Goal: Navigation & Orientation: Find specific page/section

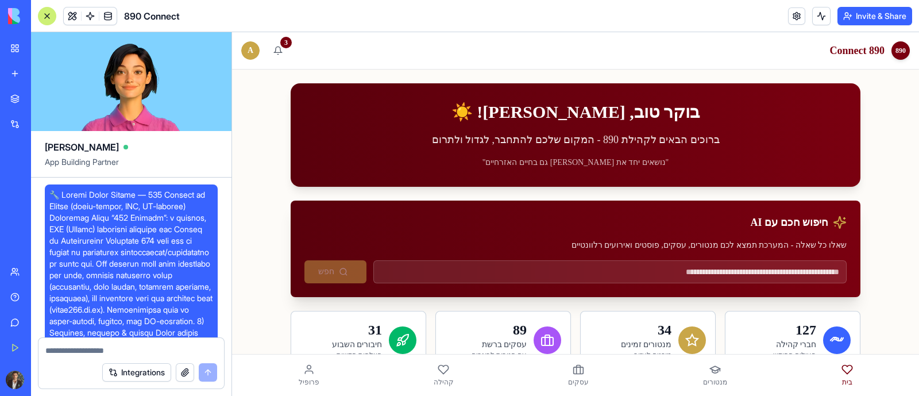
scroll to position [424, 0]
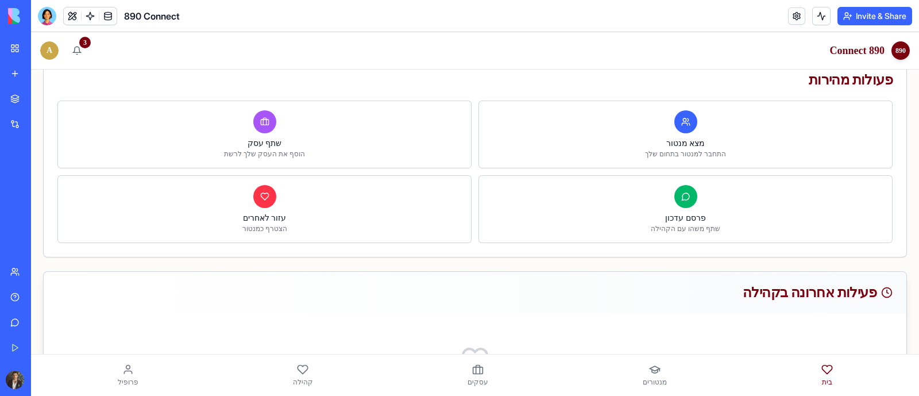
scroll to position [424, 0]
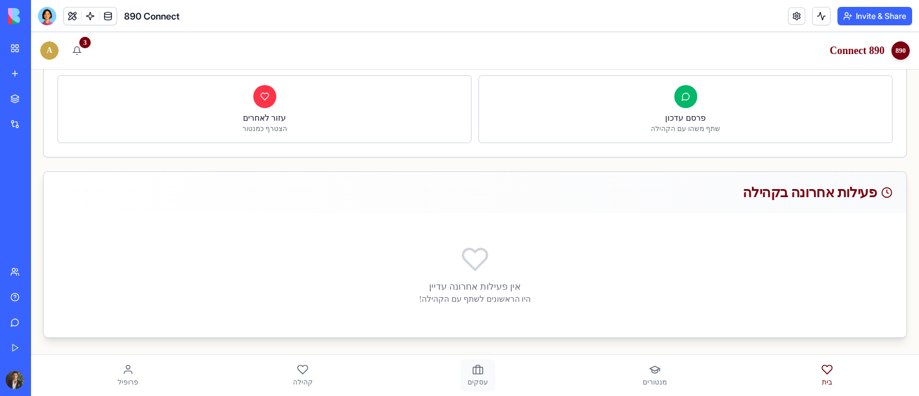
click at [471, 376] on link "עסקים" at bounding box center [478, 375] width 34 height 32
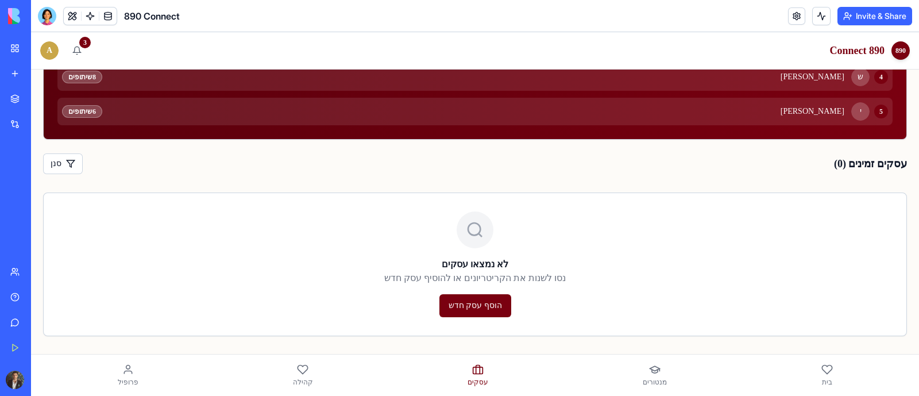
scroll to position [291, 0]
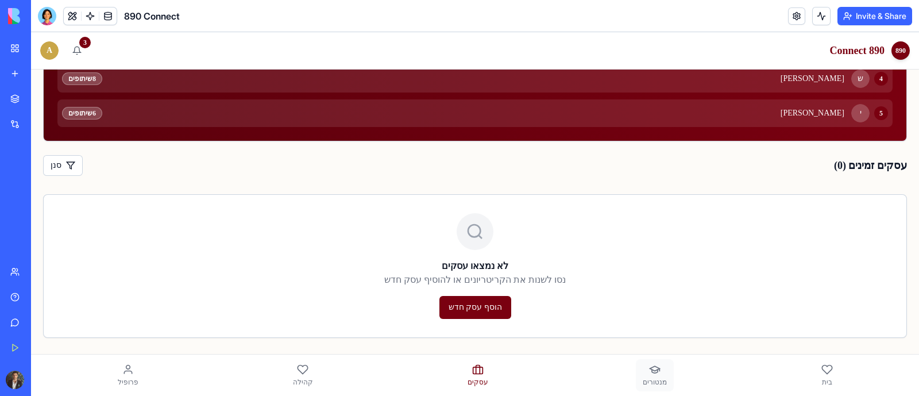
click at [643, 384] on span "מנטורים" at bounding box center [655, 381] width 24 height 9
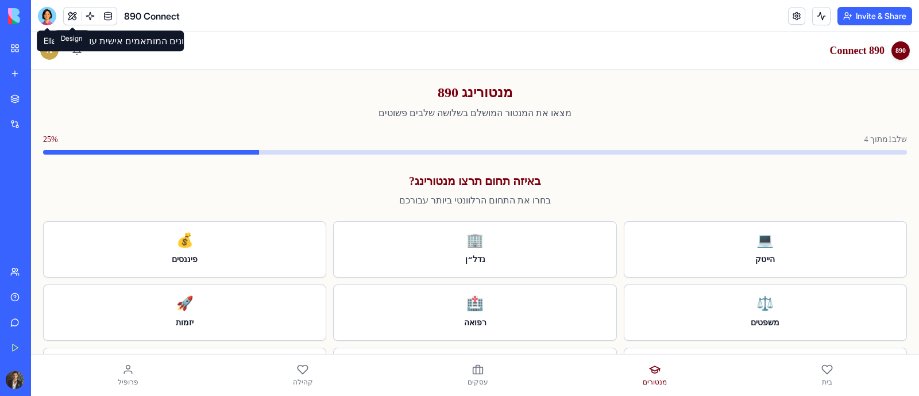
click at [76, 16] on button at bounding box center [72, 15] width 17 height 17
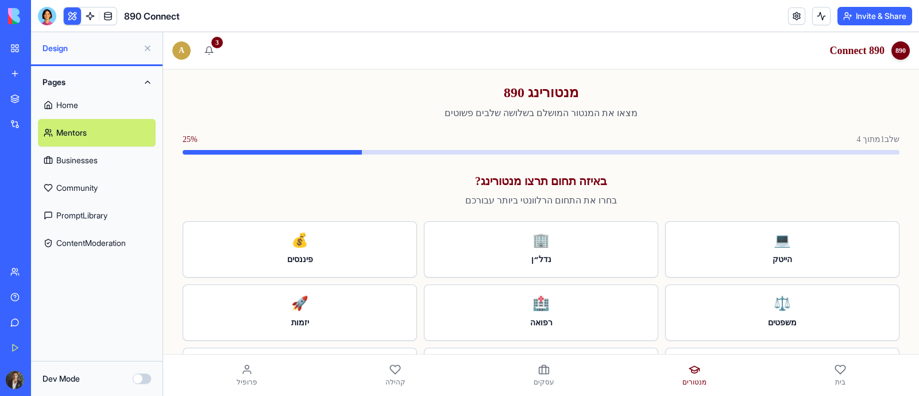
click at [102, 222] on link "PromptLibrary" at bounding box center [97, 216] width 118 height 28
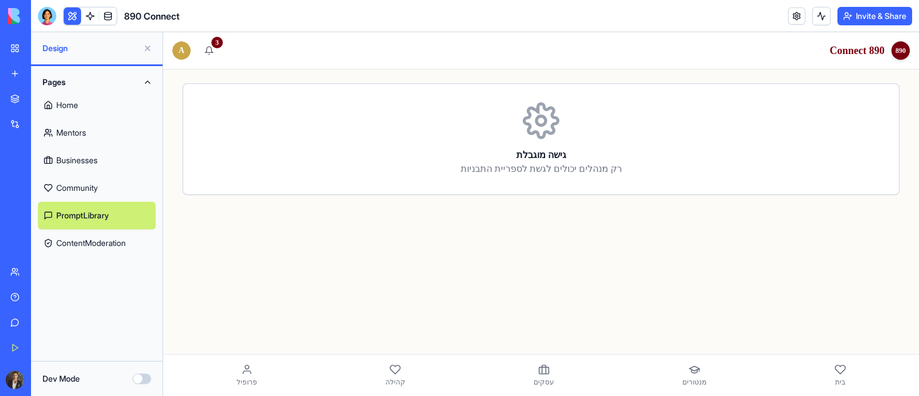
click at [100, 164] on link "Businesses" at bounding box center [97, 160] width 118 height 28
